Goal: Find specific page/section: Find specific page/section

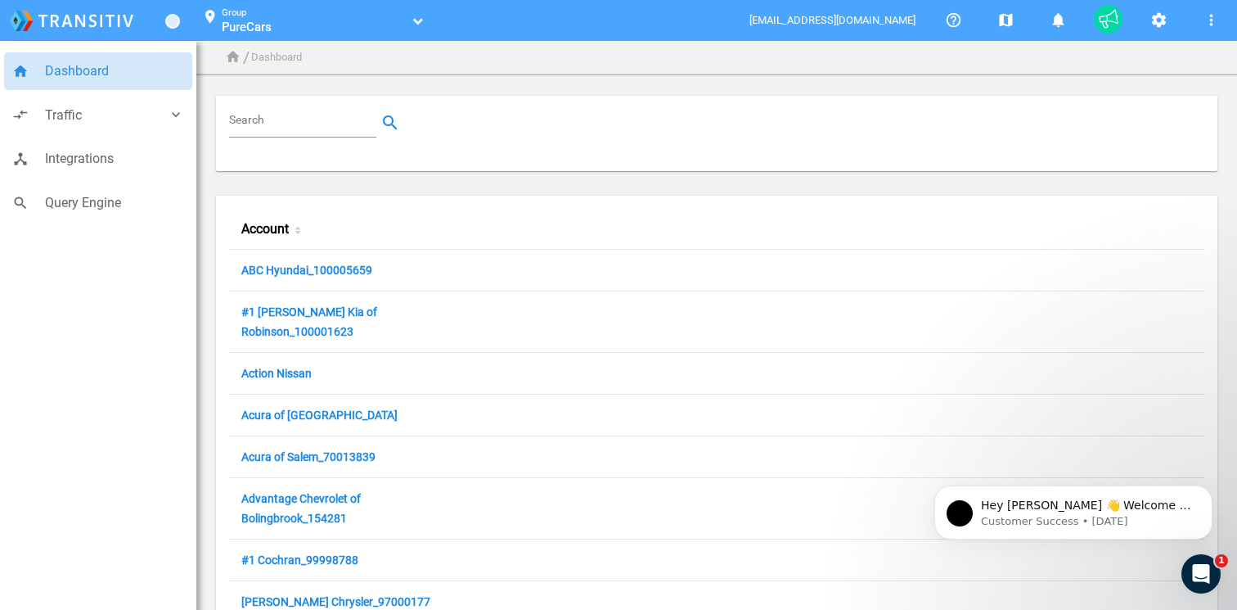
click at [295, 120] on input "Search" at bounding box center [306, 123] width 154 height 20
paste input "100014377"
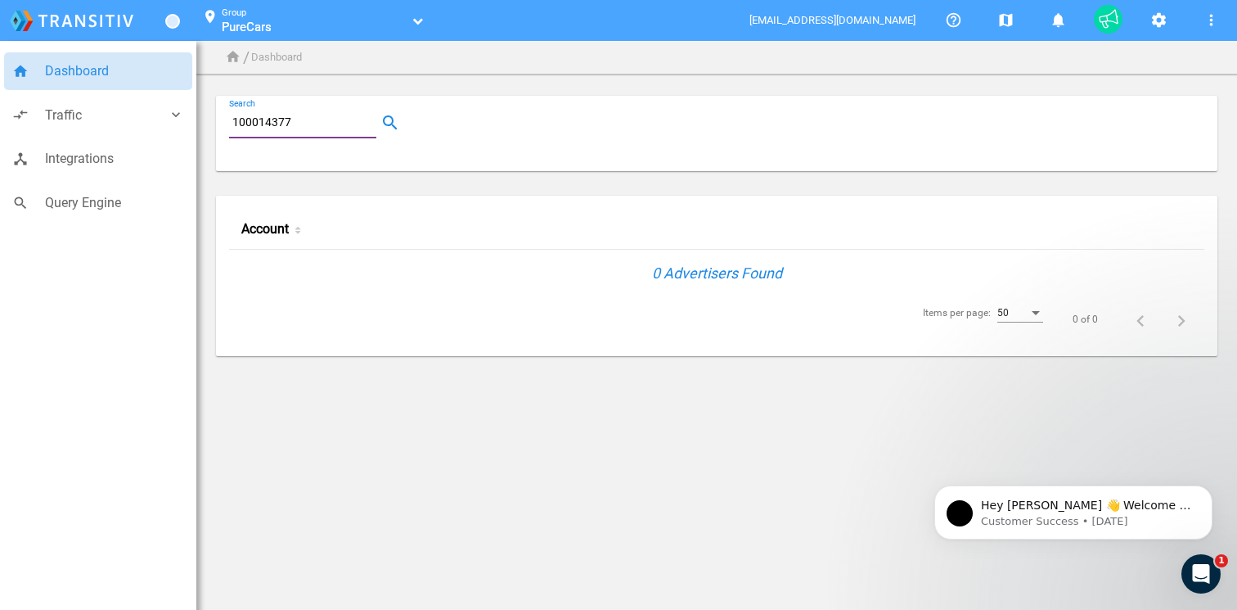
type input "100014377"
click at [299, 20] on link "PureCars" at bounding box center [314, 27] width 185 height 16
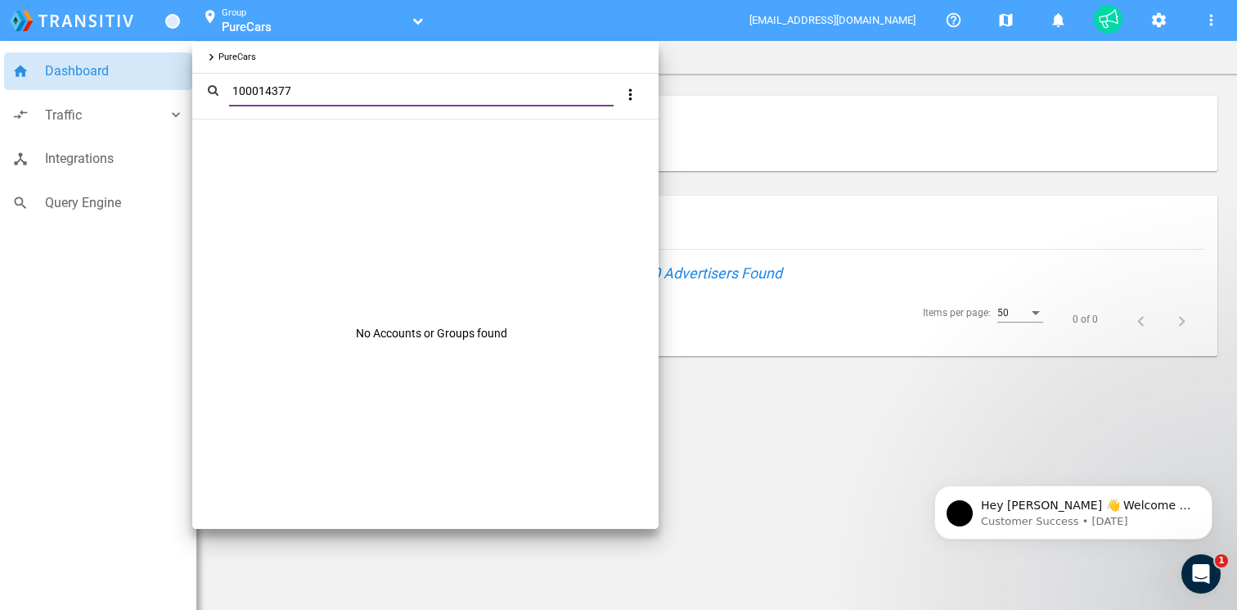
paste input "[PERSON_NAME]"
click at [409, 93] on input "100014377John Elwa" at bounding box center [424, 91] width 391 height 19
paste input "text"
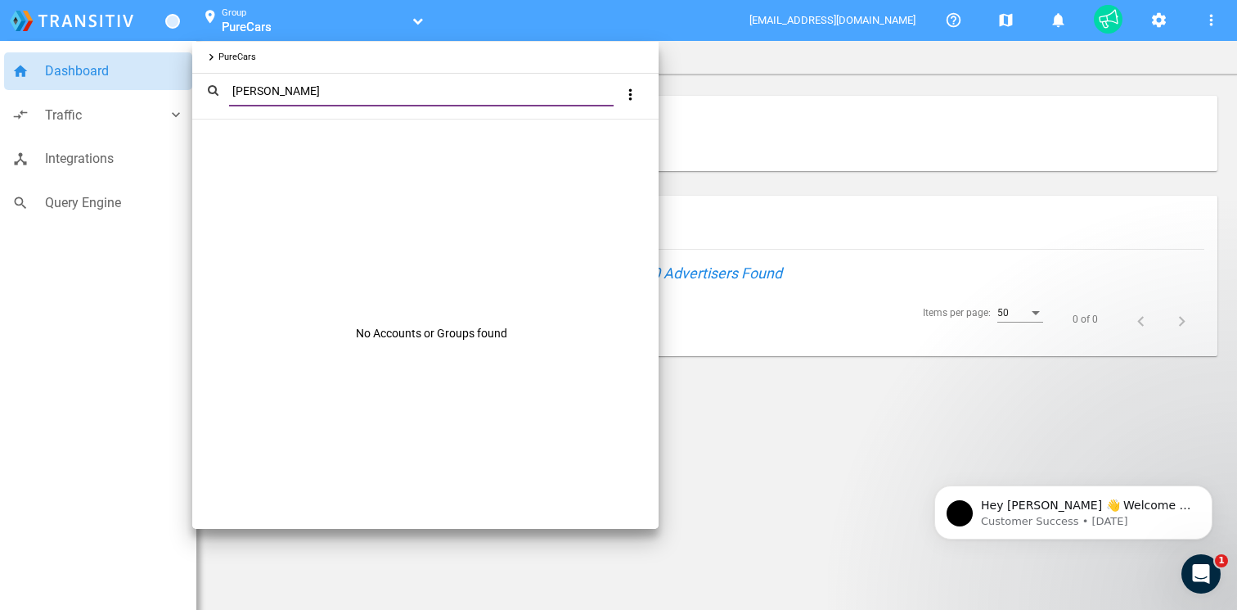
type input "[PERSON_NAME]"
click at [711, 154] on div at bounding box center [618, 305] width 1237 height 610
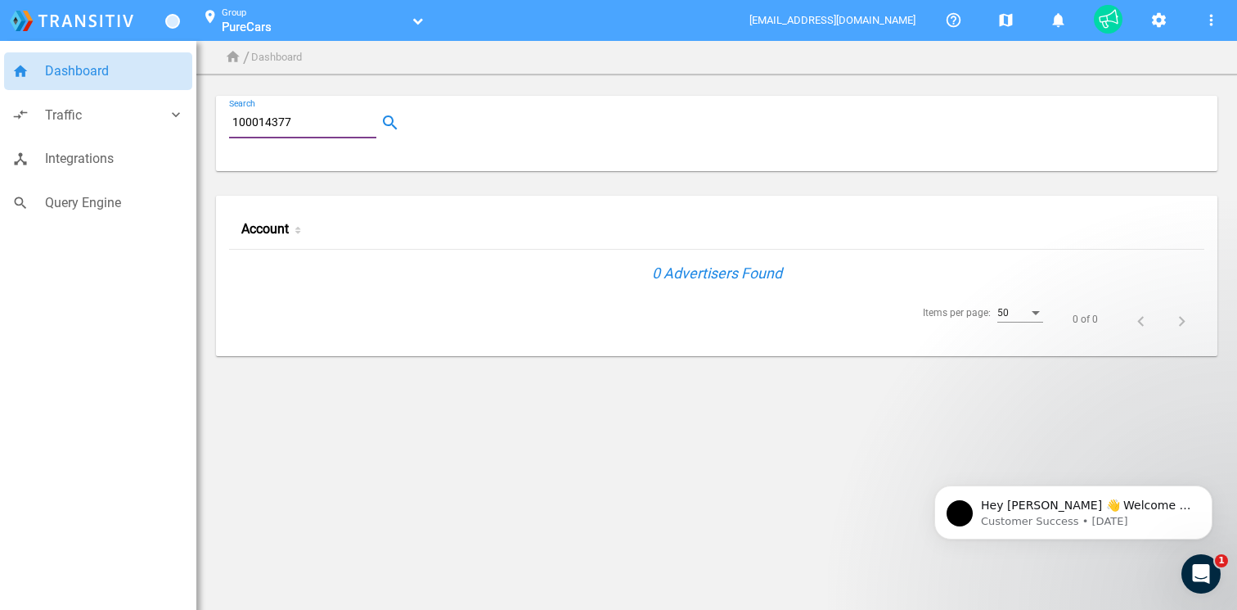
click at [318, 121] on input "100014377" at bounding box center [306, 123] width 154 height 20
paste input "[PERSON_NAME]"
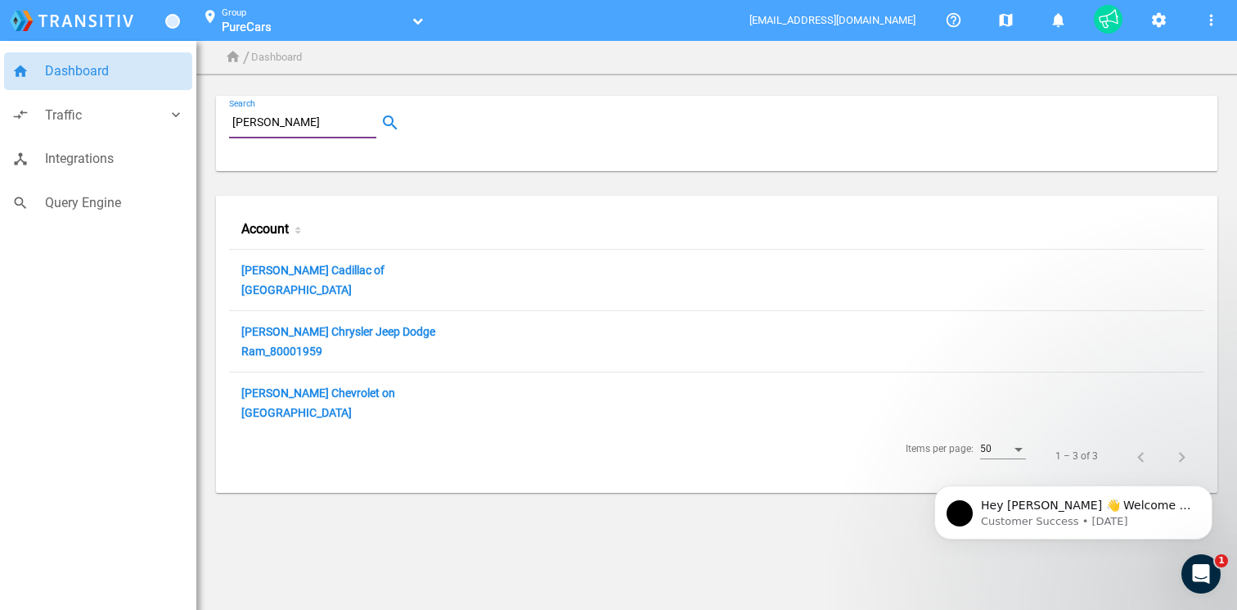
type input "[PERSON_NAME]"
